Goal: Check status

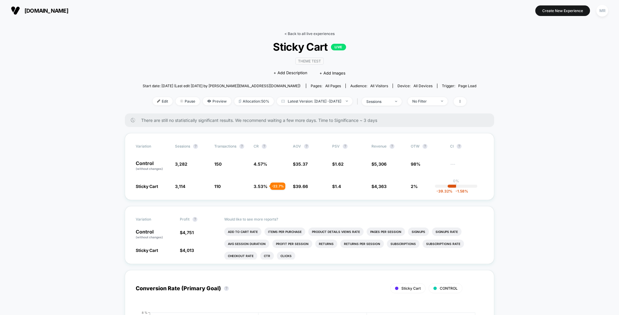
click at [296, 31] on link "< Back to all live experiences" at bounding box center [309, 33] width 50 height 5
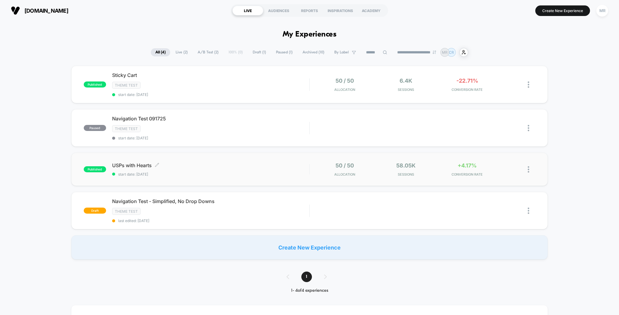
click at [183, 172] on span "start date: [DATE]" at bounding box center [210, 174] width 197 height 5
